Goal: Task Accomplishment & Management: Manage account settings

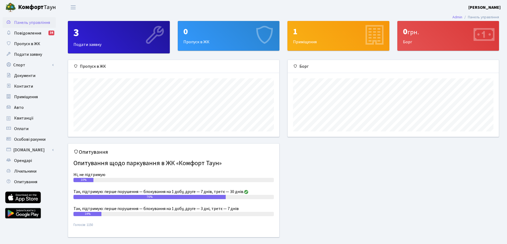
scroll to position [77, 211]
click at [18, 109] on span "Авто" at bounding box center [19, 108] width 10 height 6
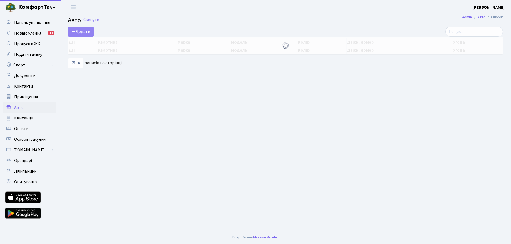
select select "25"
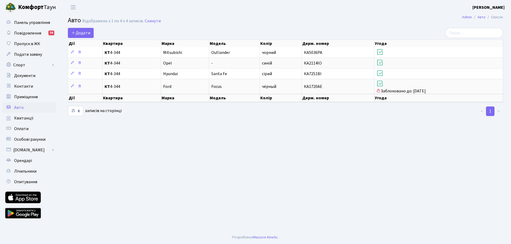
click at [228, 20] on h2 "Авто Відображено з 1 по 4 з 4 записів. Скинути" at bounding box center [285, 21] width 435 height 9
click at [26, 30] on span "Повідомлення" at bounding box center [27, 33] width 27 height 6
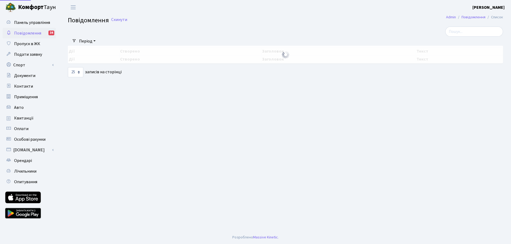
select select "25"
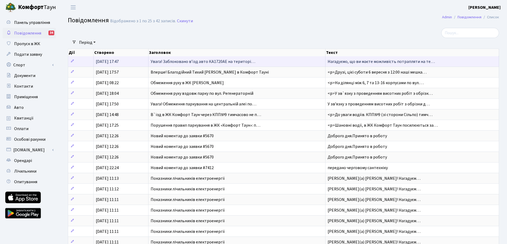
click at [241, 62] on span "Увага! Заблоковано вʼїзд авто КА1720АЕ на територі…" at bounding box center [203, 62] width 105 height 6
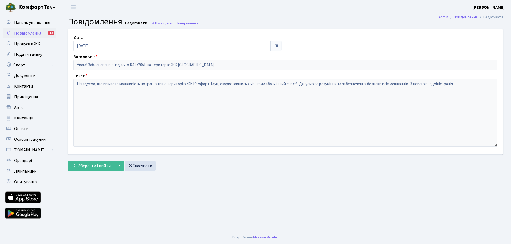
click at [27, 31] on span "Повідомлення" at bounding box center [27, 33] width 27 height 6
